Goal: Check status: Check status

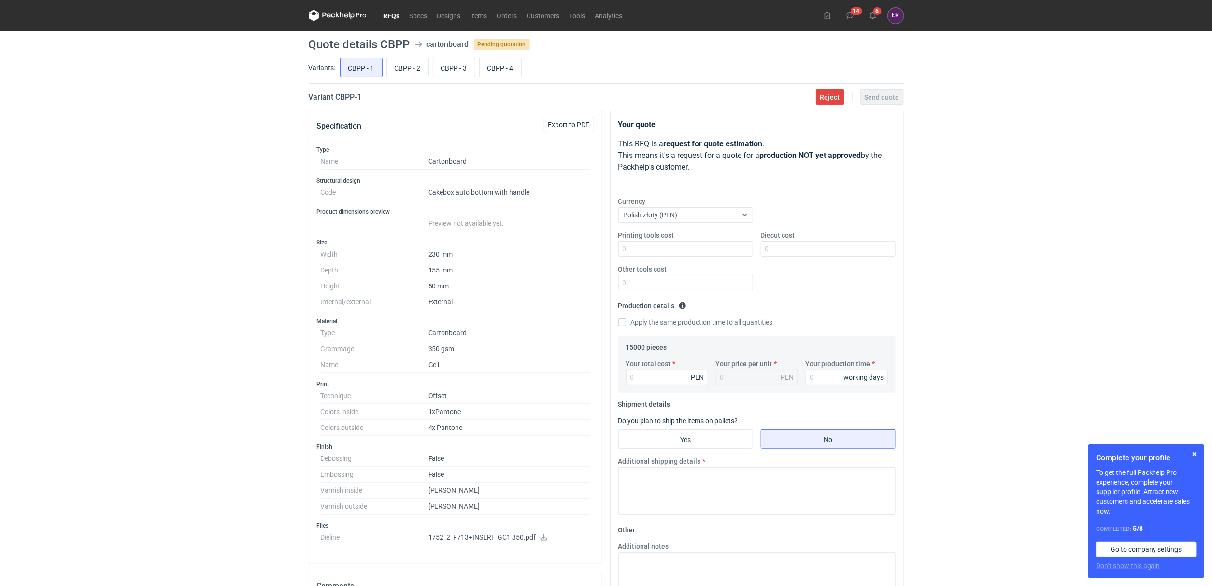
click at [166, 277] on div "RFQs Specs Designs Items Orders Customers Tools Analytics 14 6 [PERSON_NAME] Ko…" at bounding box center [606, 293] width 1212 height 586
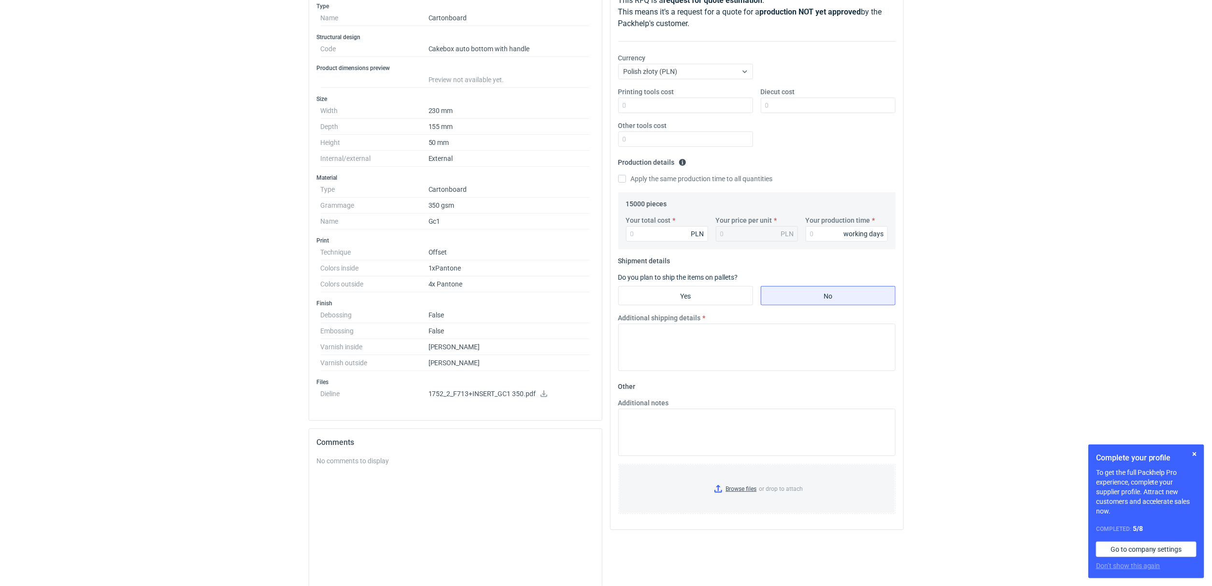
scroll to position [144, 0]
click at [544, 394] on icon at bounding box center [544, 392] width 7 height 7
